Goal: Transaction & Acquisition: Download file/media

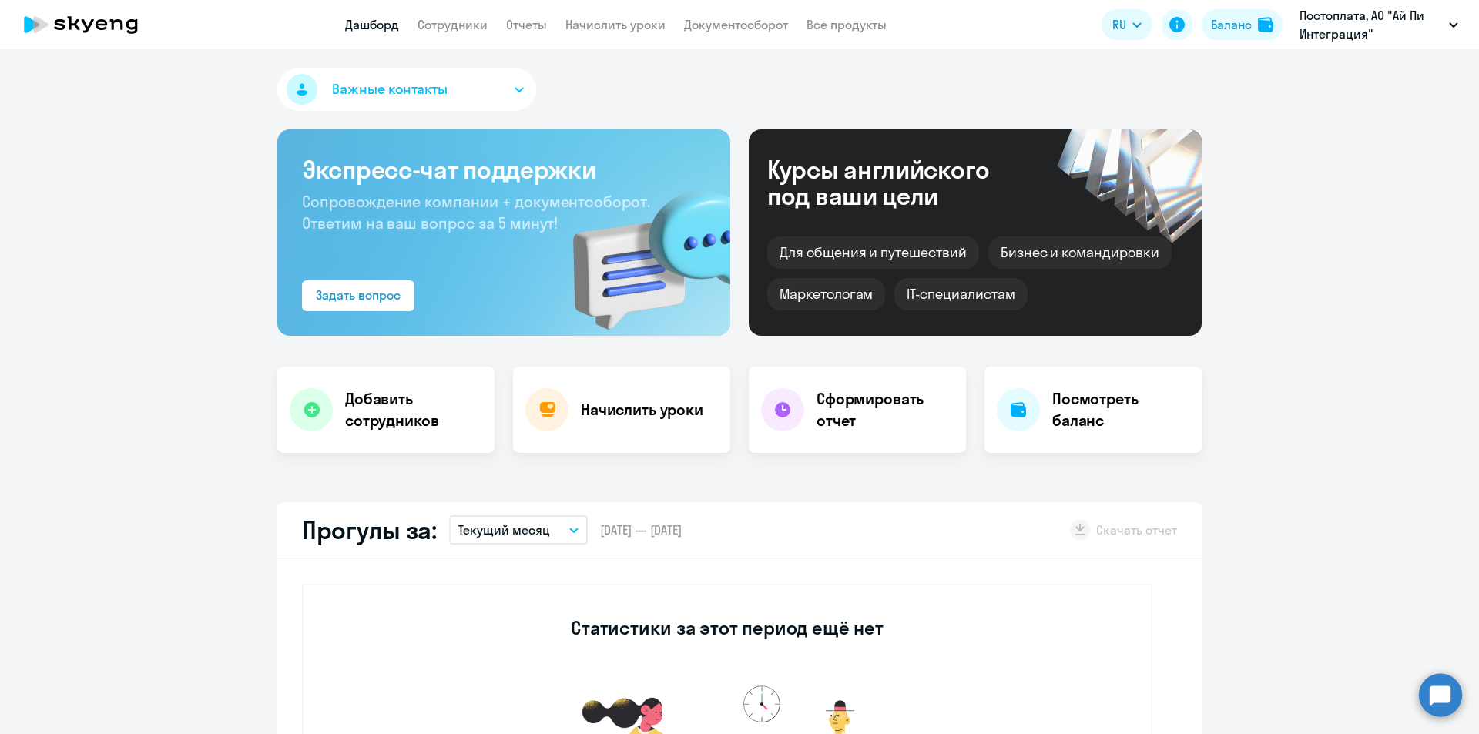
select select "30"
click at [1314, 72] on li "постоплата, АЙ КО, ЗАО" at bounding box center [1349, 71] width 233 height 39
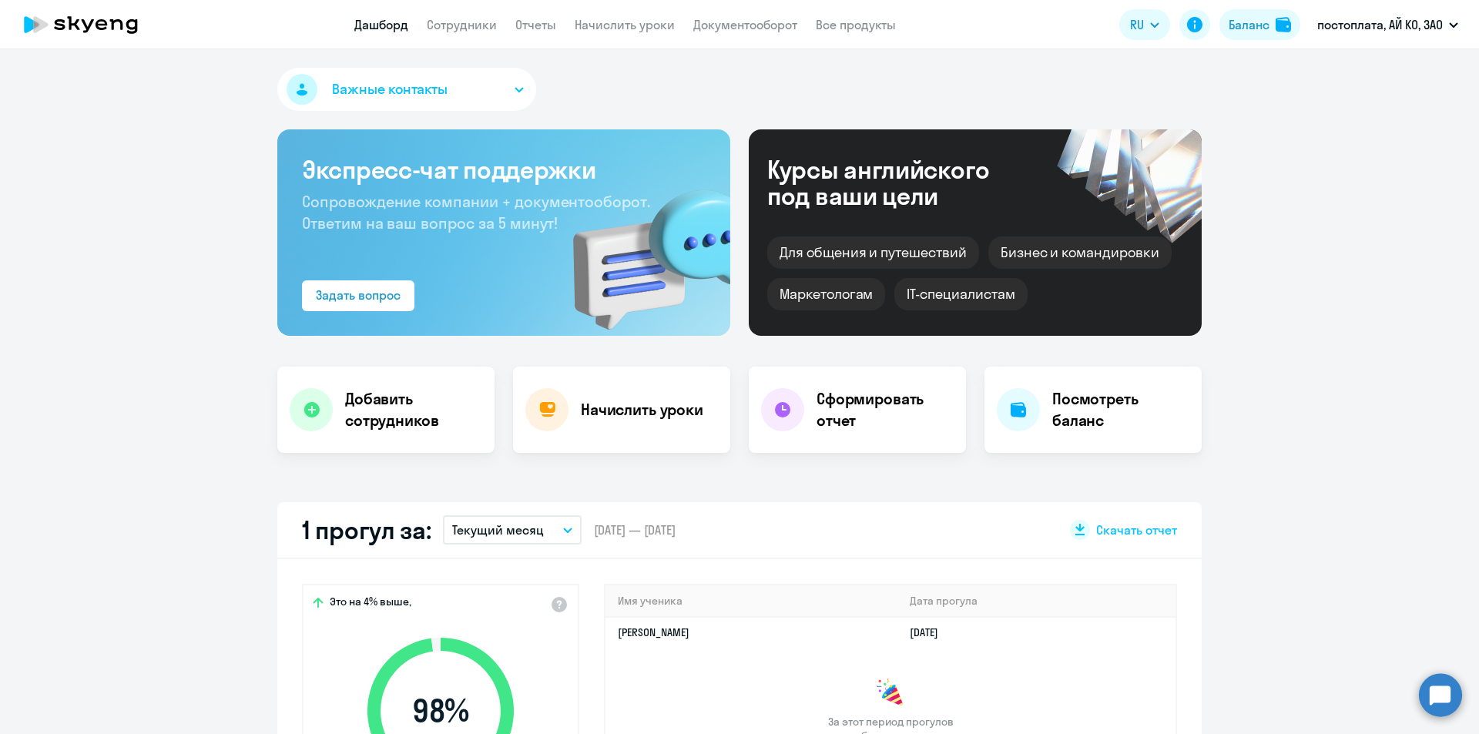
select select "30"
click at [737, 24] on link "Документооборот" at bounding box center [745, 24] width 104 height 15
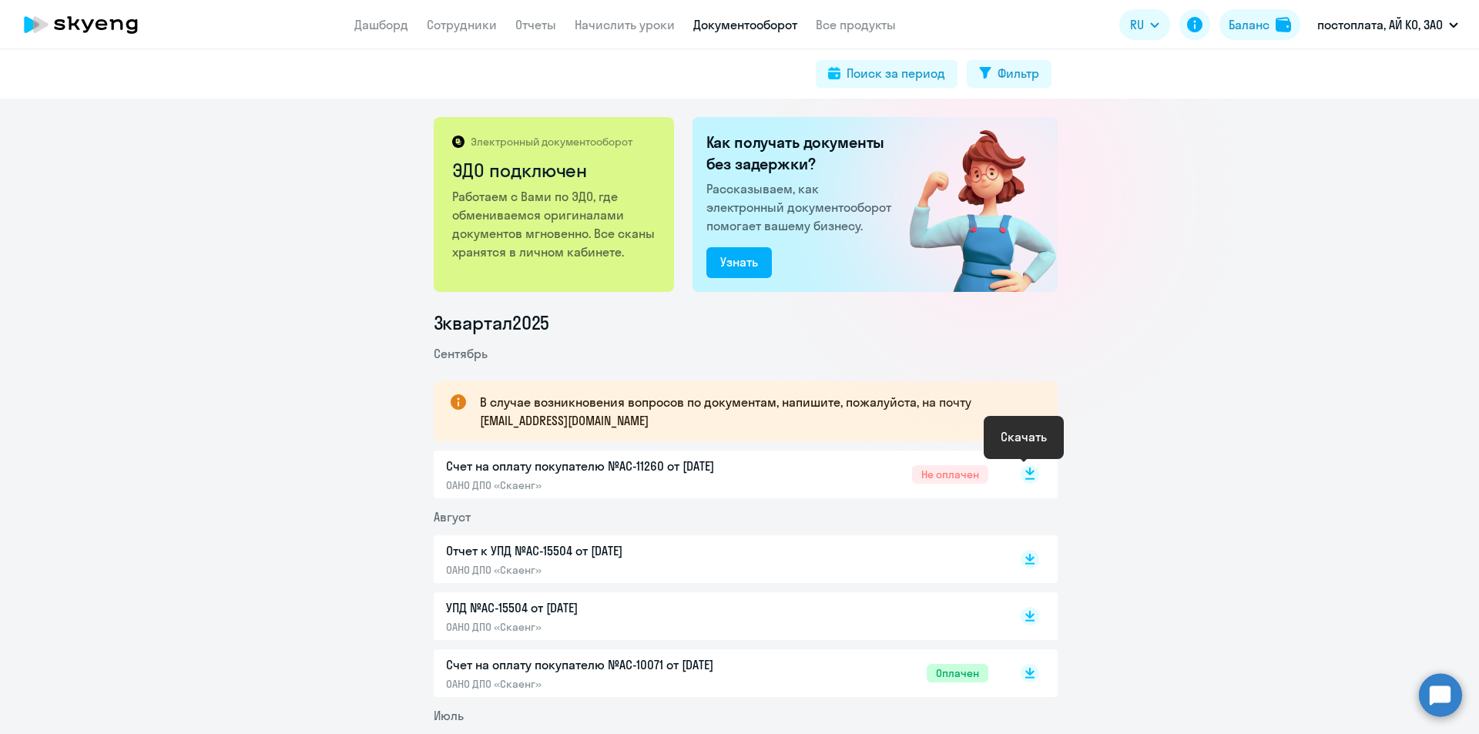
click at [1020, 474] on rect at bounding box center [1029, 474] width 18 height 18
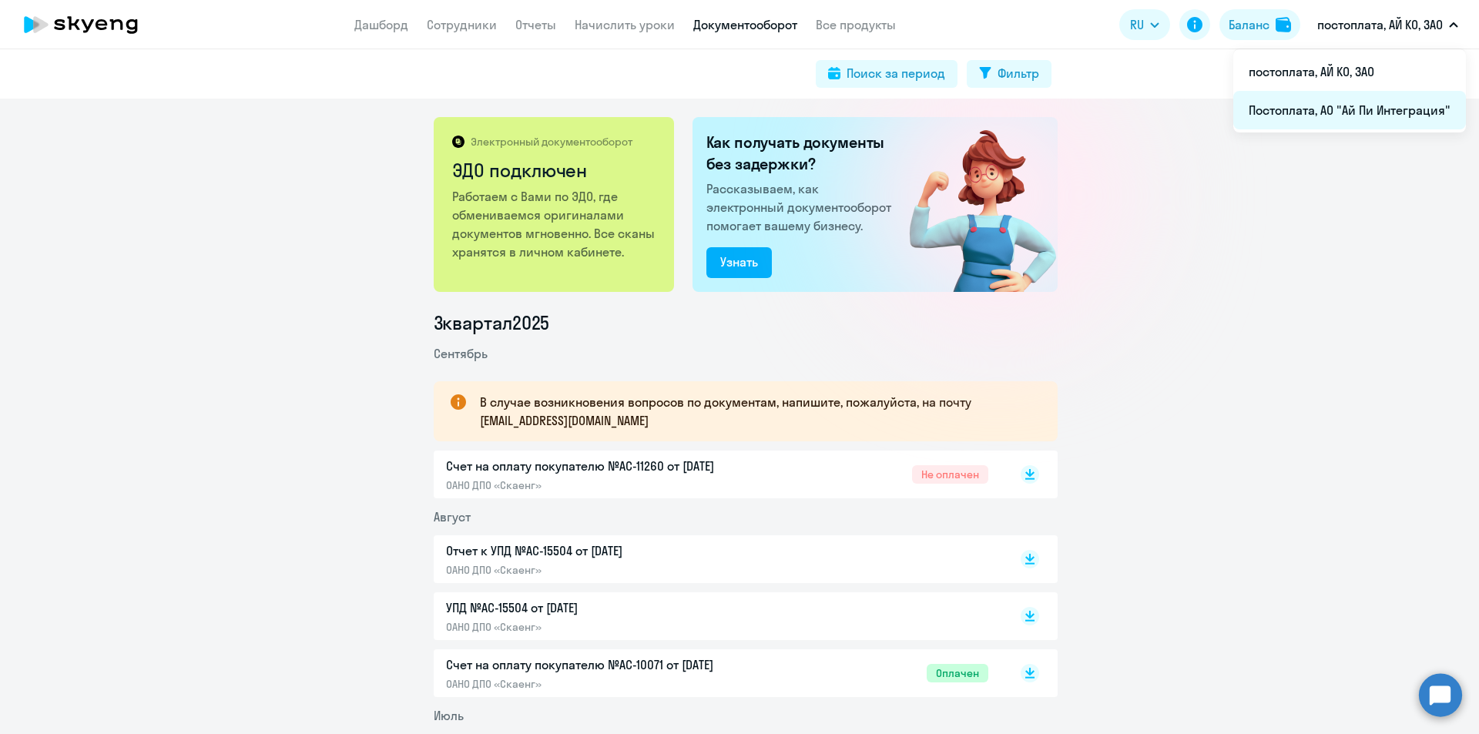
click at [1345, 114] on li "Постоплата, АО "Ай Пи Интеграция"" at bounding box center [1349, 110] width 233 height 39
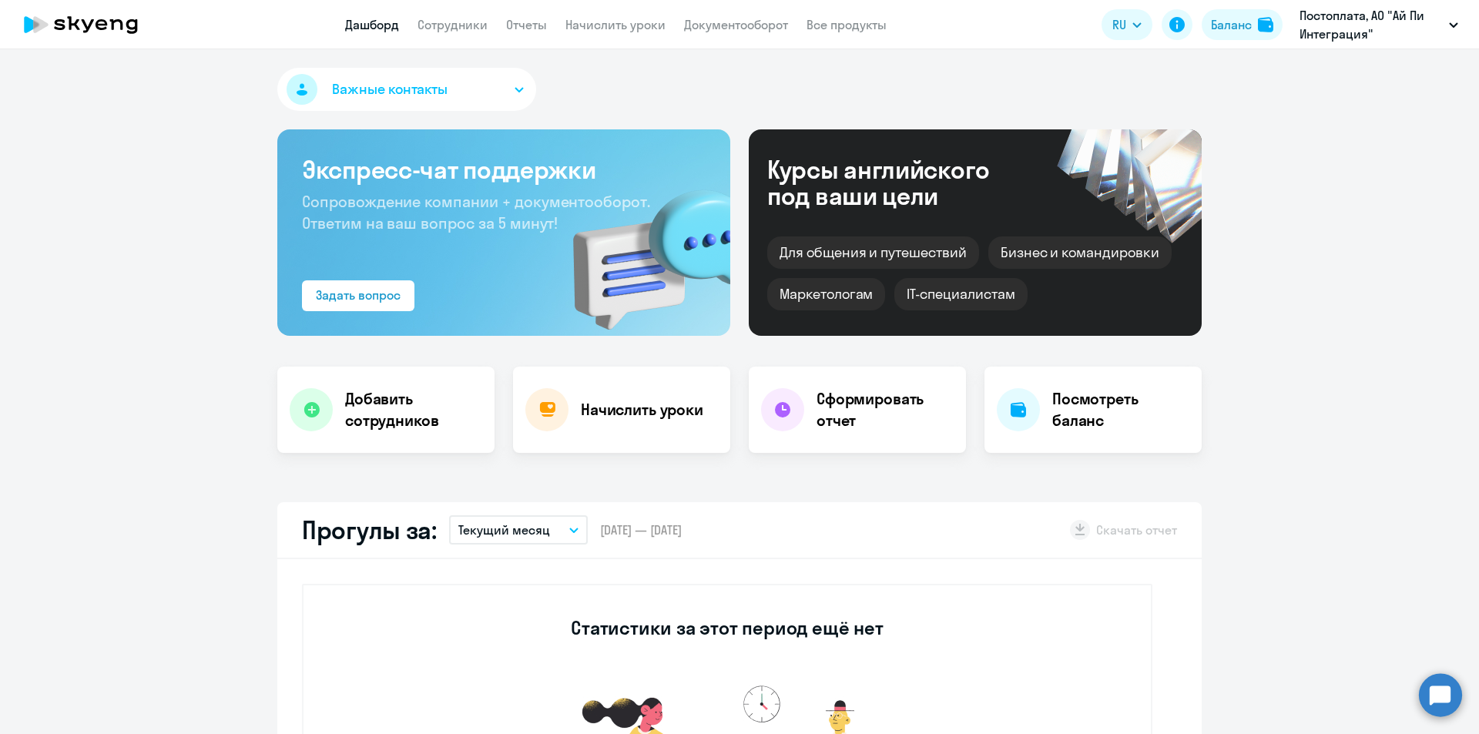
select select "30"
click at [732, 23] on link "Документооборот" at bounding box center [736, 24] width 104 height 15
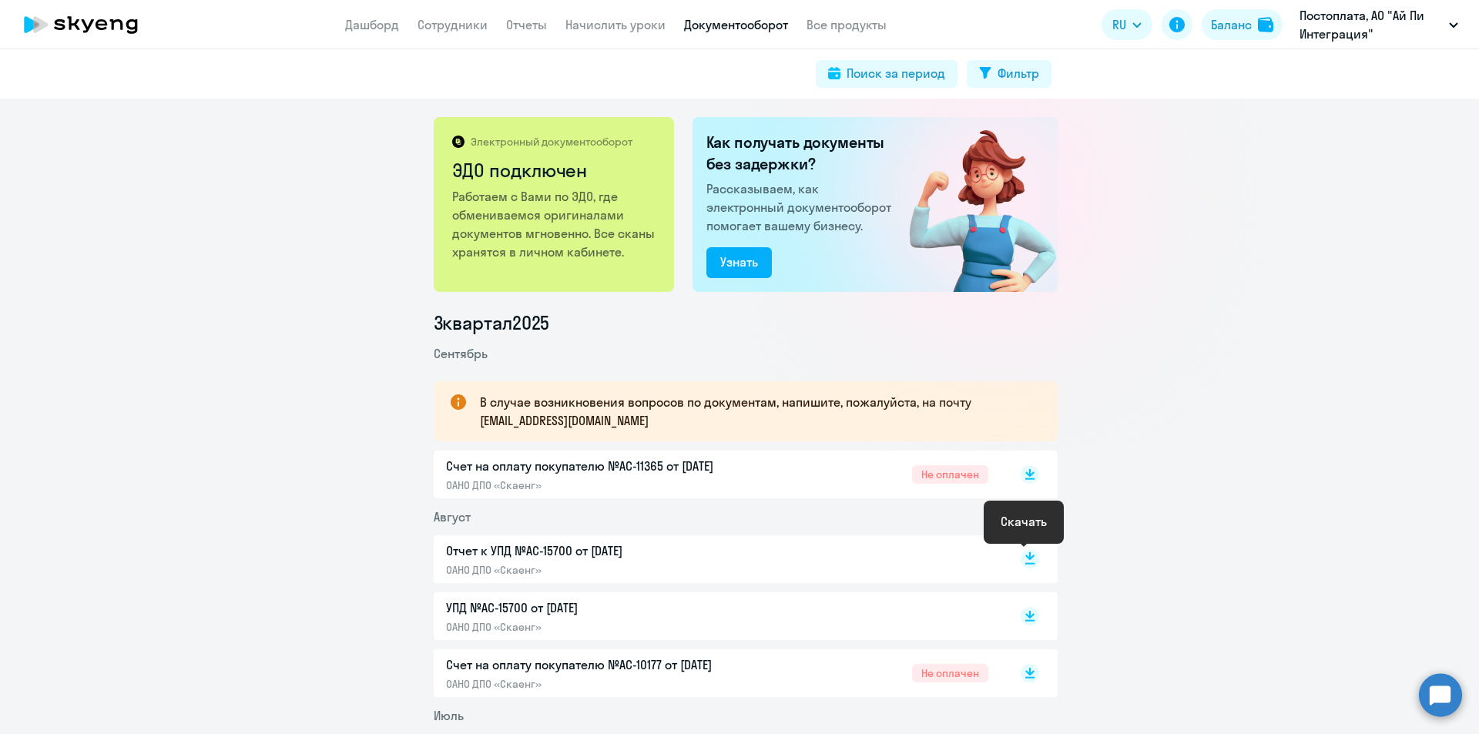
click at [1022, 554] on rect at bounding box center [1029, 559] width 18 height 18
click at [1025, 613] on icon at bounding box center [1029, 613] width 9 height 8
click at [1024, 476] on rect at bounding box center [1029, 474] width 18 height 18
